Goal: Information Seeking & Learning: Learn about a topic

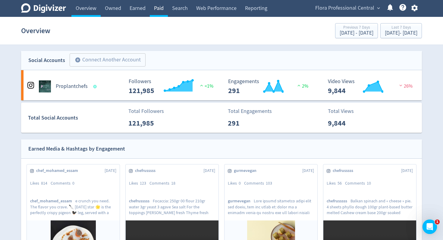
click at [157, 10] on link "Paid" at bounding box center [159, 8] width 18 height 17
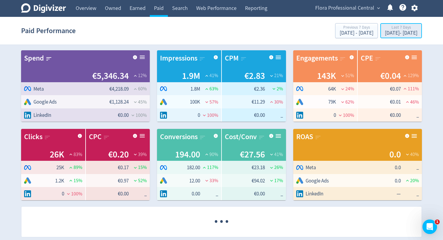
click at [385, 28] on div "Last 7 Days" at bounding box center [401, 27] width 33 height 5
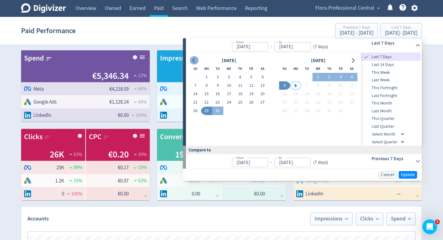
click at [194, 61] on icon "Go to previous month" at bounding box center [193, 60] width 3 height 5
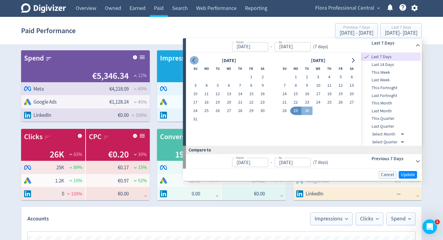
click at [194, 61] on icon "Go to previous month" at bounding box center [193, 60] width 3 height 5
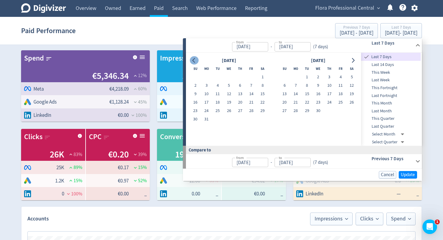
click at [194, 61] on icon "Go to previous month" at bounding box center [193, 60] width 3 height 5
click at [230, 76] on button "1" at bounding box center [228, 77] width 11 height 8
type input "[DATE]"
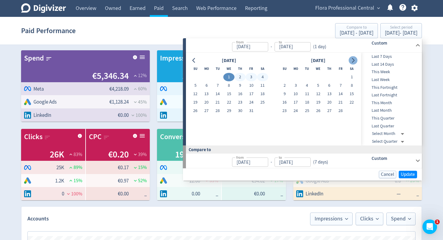
click at [351, 58] on icon "Go to next month" at bounding box center [352, 60] width 5 height 5
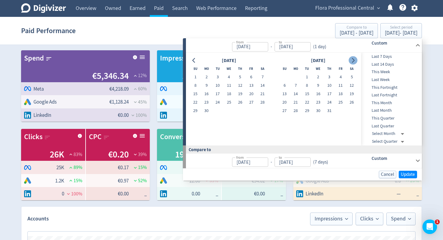
click at [351, 58] on icon "Go to next month" at bounding box center [352, 60] width 5 height 5
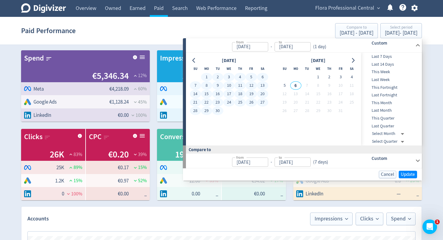
click at [220, 111] on button "30" at bounding box center [217, 111] width 11 height 8
type input "[DATE]"
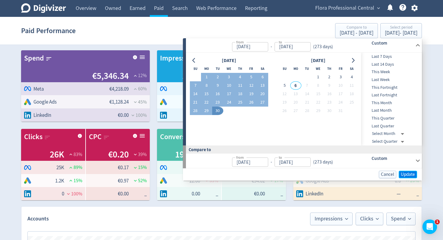
click at [409, 173] on span "Update" at bounding box center [407, 174] width 14 height 5
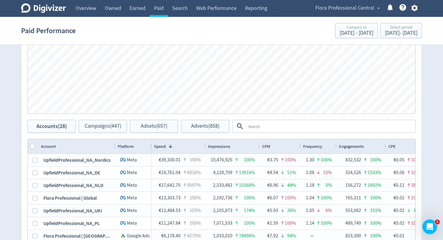
scroll to position [239, 0]
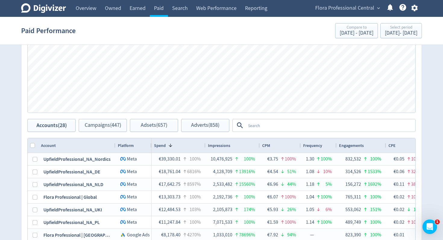
click at [262, 126] on textarea at bounding box center [329, 125] width 169 height 11
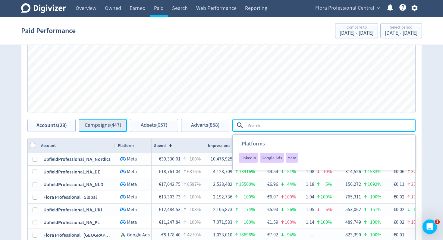
click at [102, 128] on span "Campaigns (447)" at bounding box center [103, 126] width 36 height 6
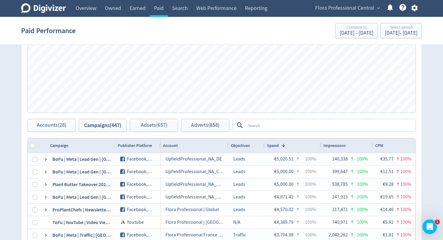
click at [287, 123] on textarea at bounding box center [329, 125] width 169 height 11
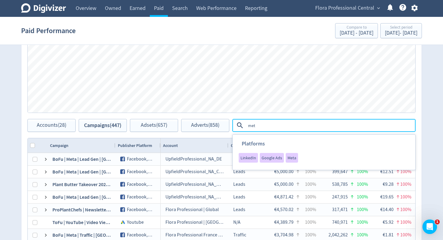
type textarea "meta"
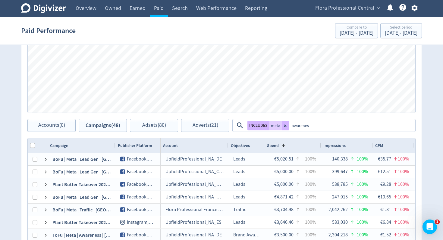
type textarea "awareness"
type textarea "[GEOGRAPHIC_DATA]"
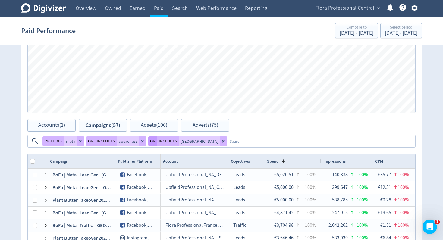
click at [149, 141] on button "OR" at bounding box center [152, 141] width 9 height 10
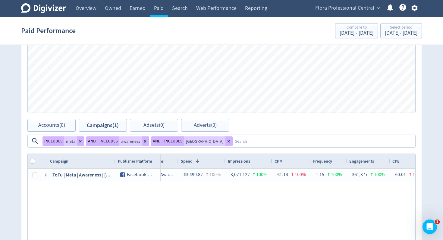
drag, startPoint x: 202, startPoint y: 145, endPoint x: 214, endPoint y: 142, distance: 11.7
click at [225, 145] on button at bounding box center [228, 141] width 7 height 10
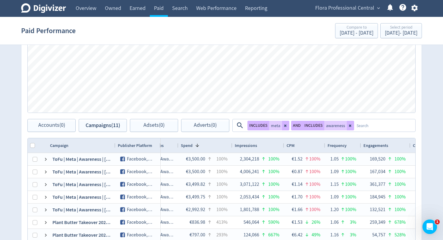
click at [381, 125] on textarea at bounding box center [384, 125] width 61 height 11
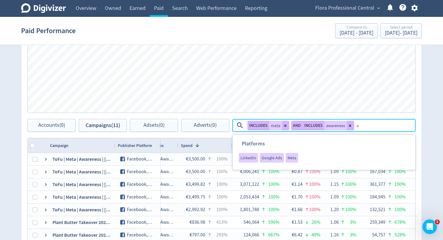
type textarea "uk"
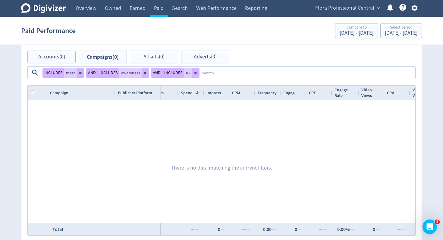
scroll to position [308, 0]
drag, startPoint x: 195, startPoint y: 75, endPoint x: 330, endPoint y: 72, distance: 135.2
click at [195, 75] on button at bounding box center [195, 72] width 7 height 10
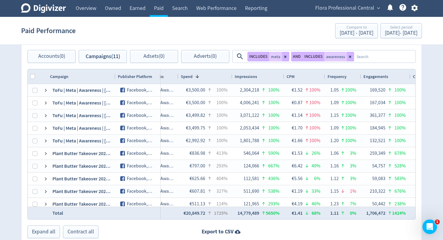
click at [368, 61] on textarea at bounding box center [384, 56] width 61 height 11
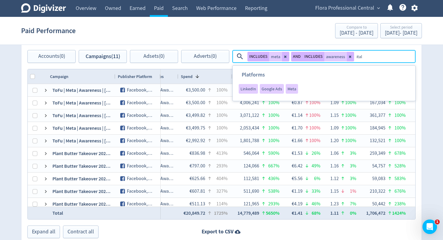
type textarea "[GEOGRAPHIC_DATA]"
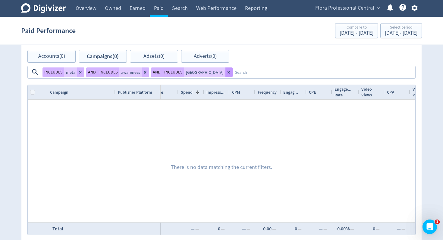
drag, startPoint x: 199, startPoint y: 73, endPoint x: 346, endPoint y: 67, distance: 147.0
click at [225, 73] on button at bounding box center [228, 72] width 7 height 10
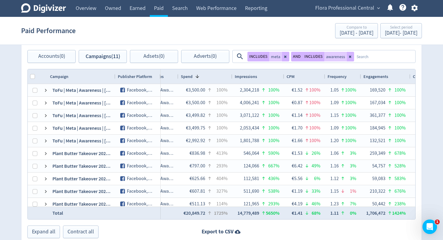
click at [374, 60] on textarea at bounding box center [384, 56] width 61 height 11
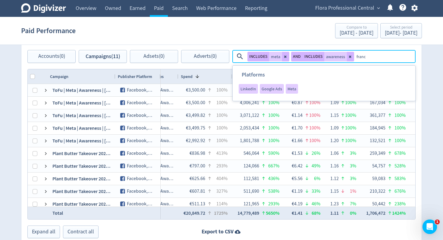
type textarea "[GEOGRAPHIC_DATA]"
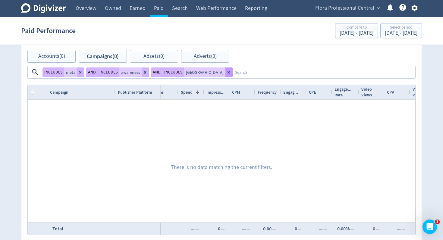
click at [227, 73] on icon at bounding box center [229, 72] width 4 height 4
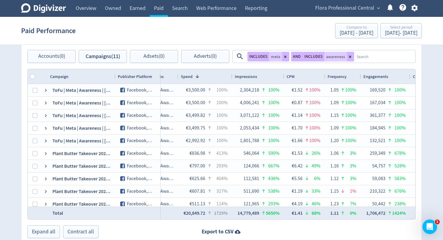
click at [369, 61] on textarea at bounding box center [384, 56] width 61 height 11
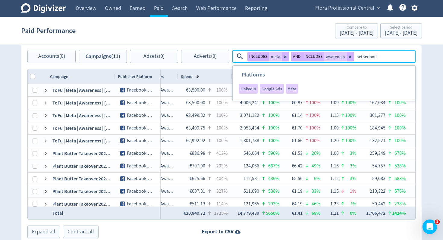
type textarea "netherlands"
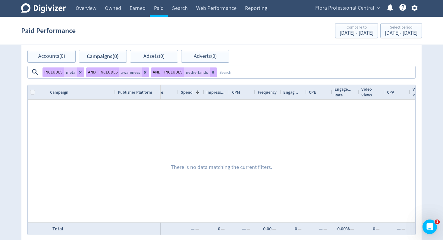
click at [213, 72] on button at bounding box center [213, 72] width 7 height 10
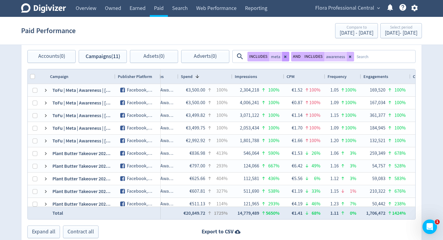
drag, startPoint x: 349, startPoint y: 57, endPoint x: 287, endPoint y: 55, distance: 62.0
click at [349, 57] on icon at bounding box center [350, 56] width 2 height 2
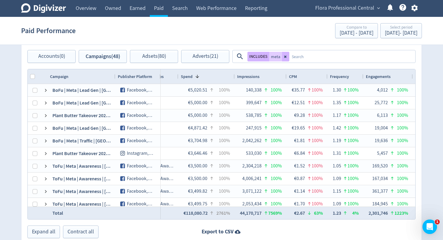
drag, startPoint x: 285, startPoint y: 57, endPoint x: 381, endPoint y: 2, distance: 110.4
click at [285, 56] on icon at bounding box center [286, 57] width 4 height 4
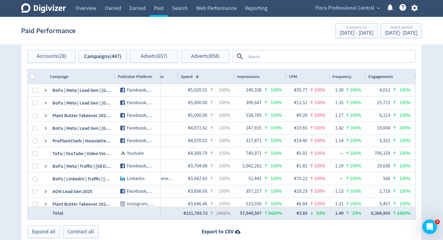
click at [265, 56] on textarea at bounding box center [329, 56] width 169 height 11
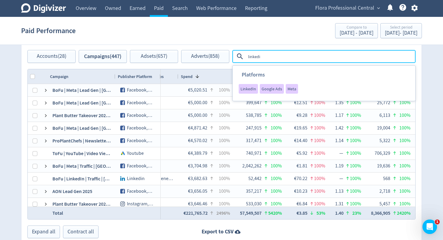
type textarea "linkedin"
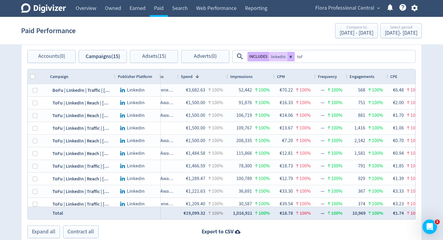
type textarea "tofu"
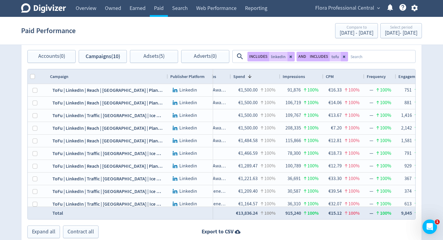
drag, startPoint x: 127, startPoint y: 78, endPoint x: 167, endPoint y: 80, distance: 39.5
click at [167, 80] on div at bounding box center [167, 76] width 2 height 14
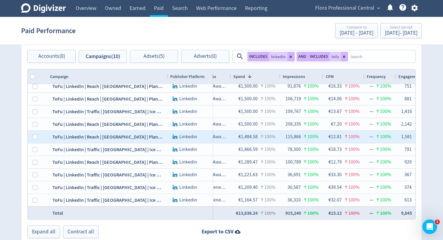
scroll to position [0, 0]
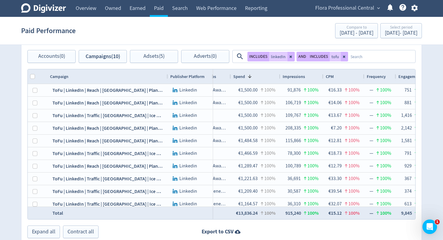
click at [360, 62] on textarea at bounding box center [381, 56] width 67 height 11
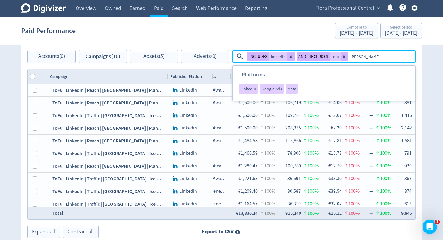
type textarea "[GEOGRAPHIC_DATA]"
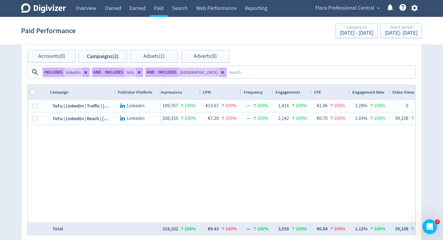
scroll to position [0, 156]
click at [221, 73] on icon at bounding box center [222, 72] width 2 height 2
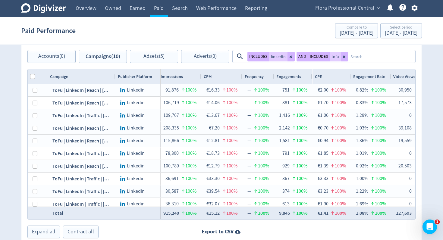
click at [365, 58] on textarea at bounding box center [381, 56] width 67 height 11
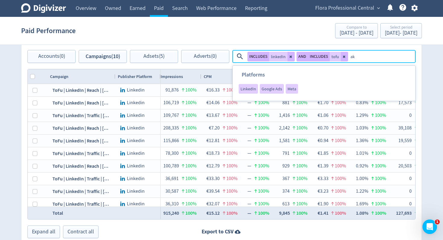
type textarea "a"
type textarea "uk"
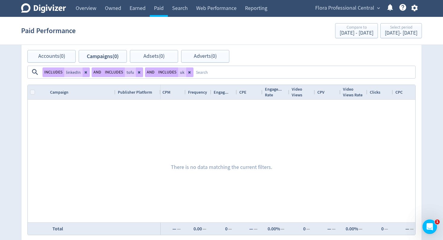
drag, startPoint x: 186, startPoint y: 72, endPoint x: 322, endPoint y: 64, distance: 136.6
click at [186, 72] on button at bounding box center [189, 72] width 7 height 10
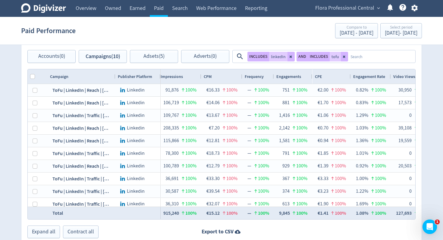
click at [351, 58] on textarea at bounding box center [381, 56] width 67 height 11
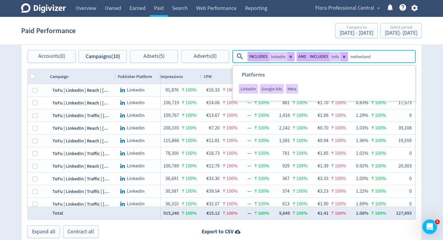
type textarea "netherlands"
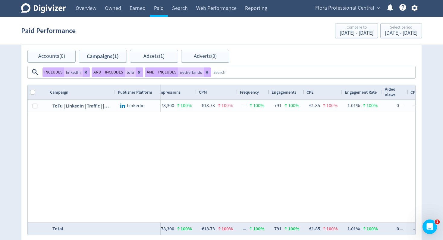
scroll to position [0, 140]
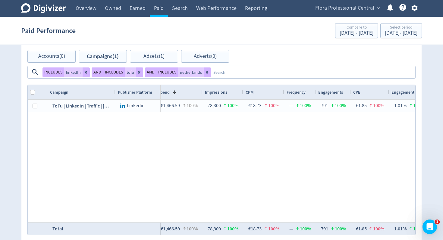
click at [206, 72] on icon at bounding box center [207, 72] width 2 height 2
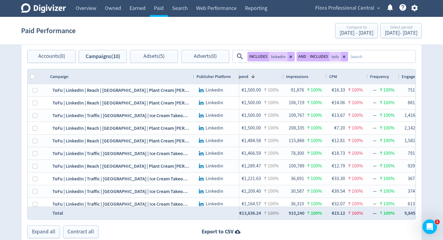
drag, startPoint x: 115, startPoint y: 76, endPoint x: 193, endPoint y: 83, distance: 78.6
click at [193, 83] on div at bounding box center [193, 76] width 2 height 14
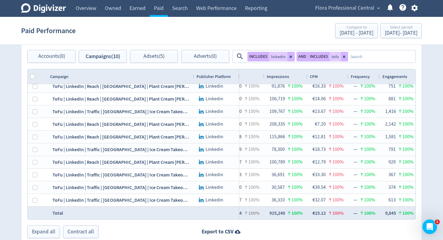
scroll to position [0, 149]
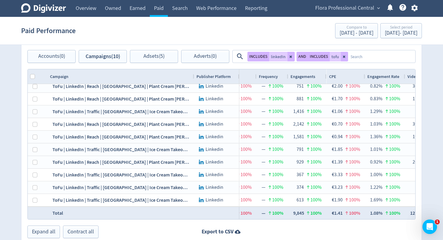
drag, startPoint x: 344, startPoint y: 58, endPoint x: 352, endPoint y: 57, distance: 7.6
click at [344, 58] on icon at bounding box center [344, 57] width 4 height 4
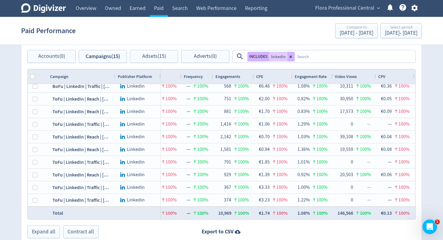
click at [352, 57] on textarea at bounding box center [354, 56] width 120 height 11
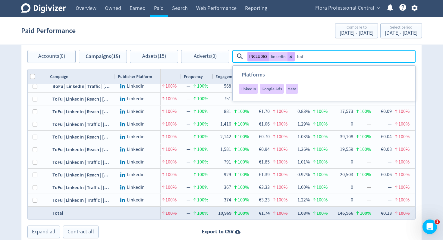
type textarea "bofu"
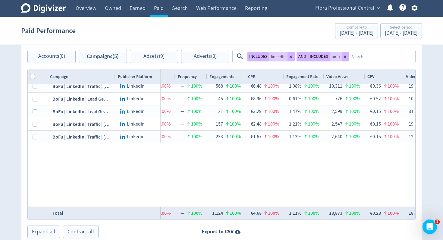
scroll to position [0, 0]
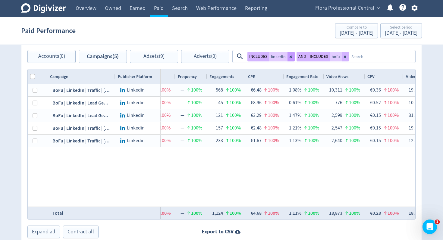
drag, startPoint x: 278, startPoint y: 58, endPoint x: 287, endPoint y: 58, distance: 8.7
click at [278, 58] on span "linkedIn" at bounding box center [278, 56] width 15 height 4
click at [291, 57] on icon at bounding box center [290, 56] width 2 height 2
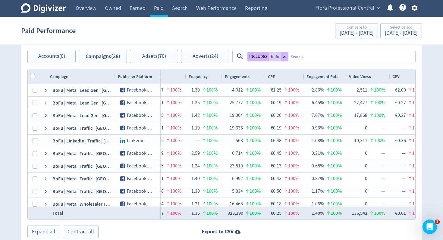
click at [336, 55] on textarea at bounding box center [351, 56] width 126 height 11
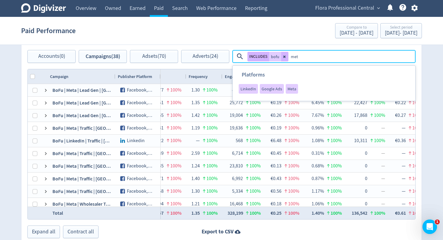
type textarea "meta"
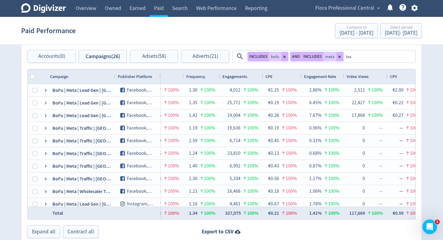
type textarea "lead"
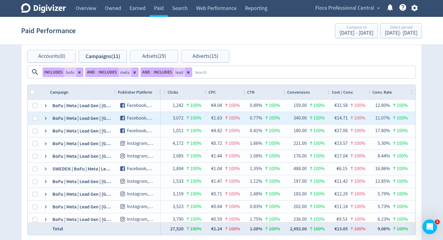
scroll to position [0, 563]
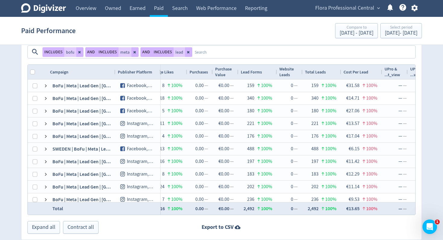
click at [254, 52] on textarea at bounding box center [303, 51] width 222 height 11
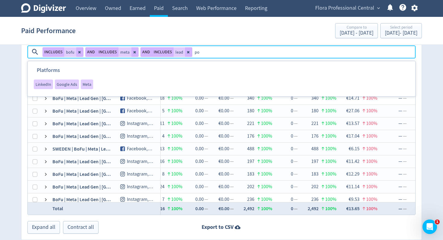
type textarea "pol"
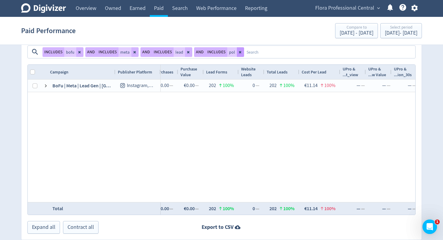
click at [240, 52] on button at bounding box center [240, 52] width 7 height 10
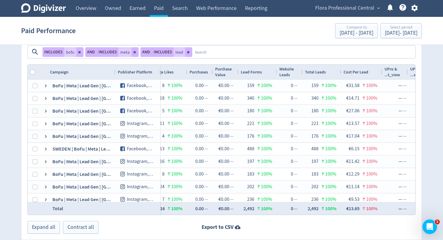
click at [261, 52] on textarea at bounding box center [303, 51] width 222 height 11
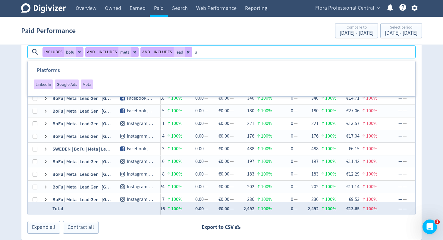
type textarea "uk"
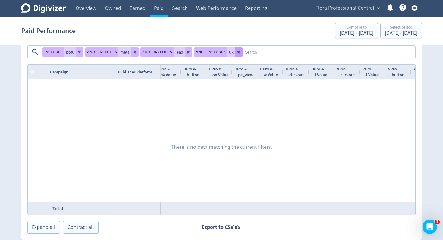
click at [239, 55] on button at bounding box center [238, 52] width 7 height 10
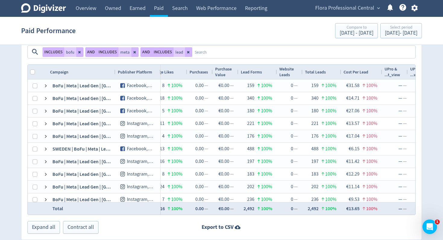
scroll to position [329, 0]
click at [223, 52] on textarea at bounding box center [303, 51] width 222 height 11
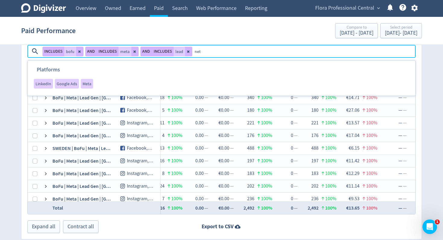
type textarea "neth"
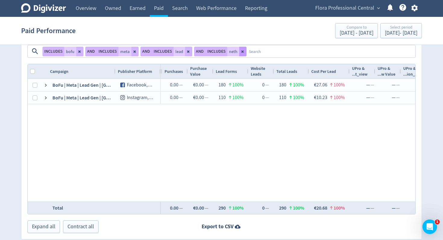
drag, startPoint x: 241, startPoint y: 50, endPoint x: 256, endPoint y: 52, distance: 15.4
click at [241, 50] on icon at bounding box center [242, 51] width 2 height 2
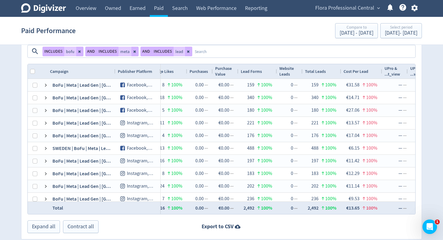
click at [259, 52] on textarea at bounding box center [303, 51] width 222 height 11
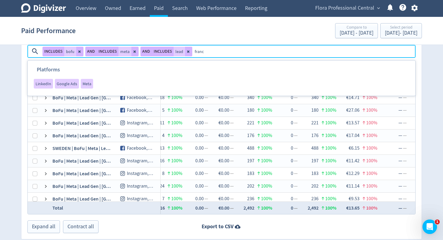
type textarea "[GEOGRAPHIC_DATA]"
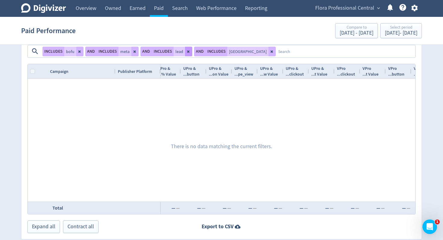
click at [187, 50] on icon at bounding box center [189, 52] width 4 height 4
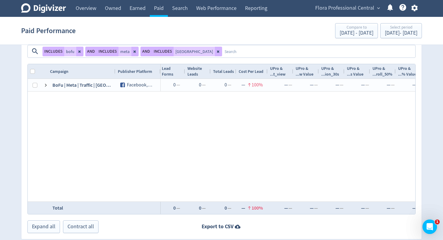
scroll to position [0, 948]
